Goal: Find specific fact: Find specific fact

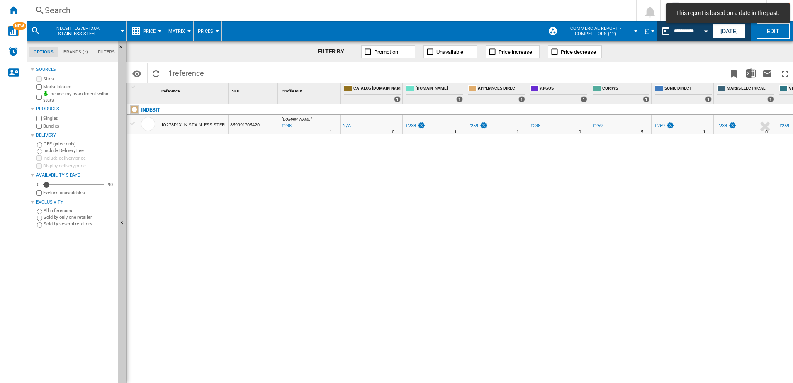
click at [59, 9] on div "Search" at bounding box center [330, 11] width 570 height 12
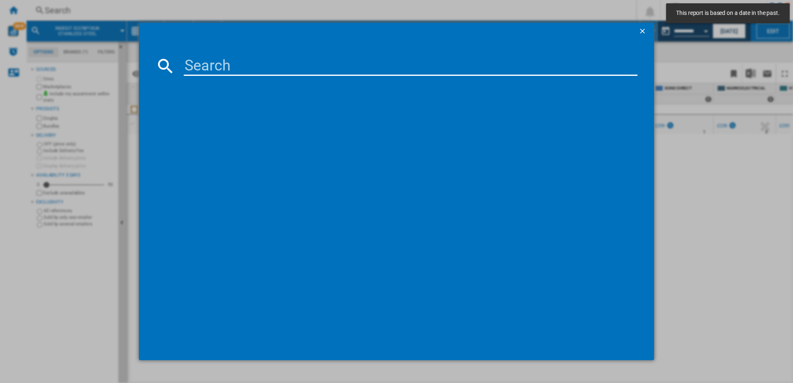
click at [192, 66] on input at bounding box center [411, 66] width 454 height 20
click at [203, 65] on input at bounding box center [411, 66] width 454 height 20
paste input "IDE6VMW"
type input "IDE6VMW"
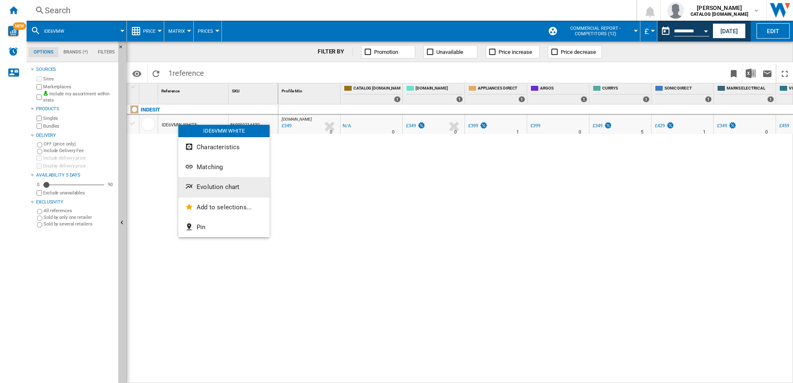
click at [209, 189] on span "Evolution chart" at bounding box center [218, 186] width 43 height 7
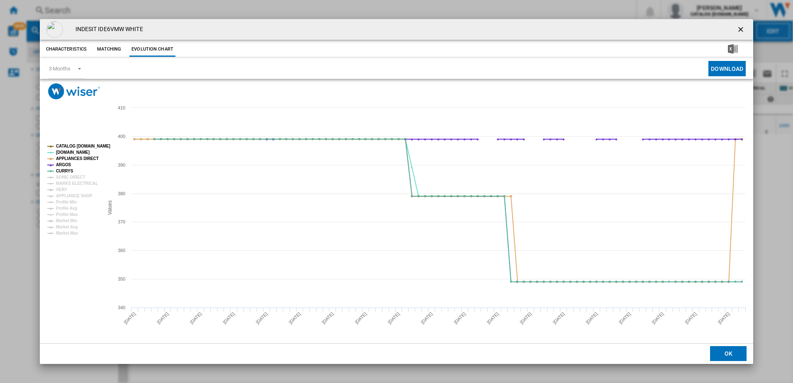
click at [100, 10] on div "INDESIT IDE6VMW WHITE Characteristics Matching Evolution chart price -£1 delive…" at bounding box center [396, 191] width 793 height 383
click at [733, 28] on div "INDESIT IDE6VMW WHITE" at bounding box center [397, 29] width 714 height 21
click at [741, 29] on ng-md-icon "getI18NText('BUTTONS.CLOSE_DIALOG')" at bounding box center [741, 30] width 10 height 10
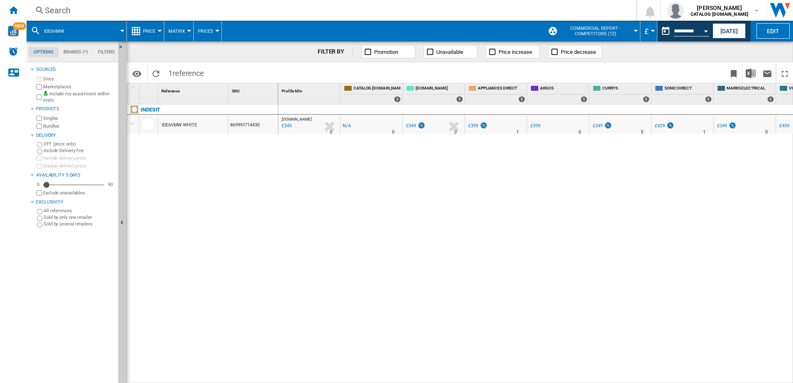
click at [98, 11] on div "Search" at bounding box center [330, 11] width 570 height 12
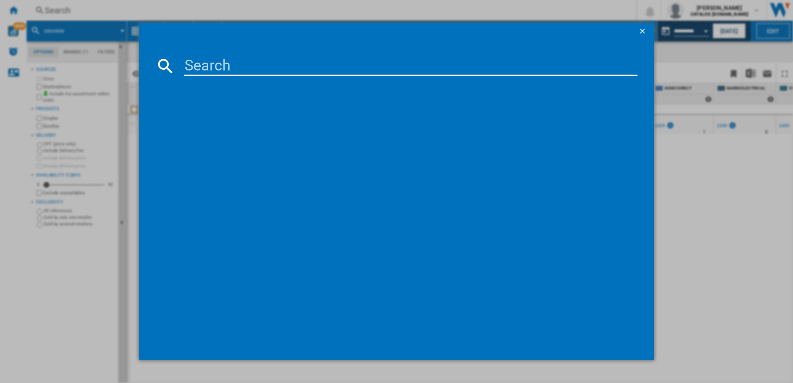
type input "ITE6VMB"
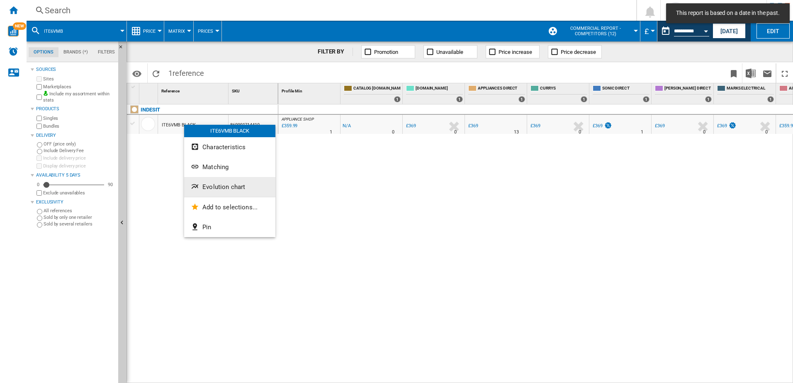
click at [219, 186] on span "Evolution chart" at bounding box center [223, 186] width 43 height 7
